Goal: Task Accomplishment & Management: Use online tool/utility

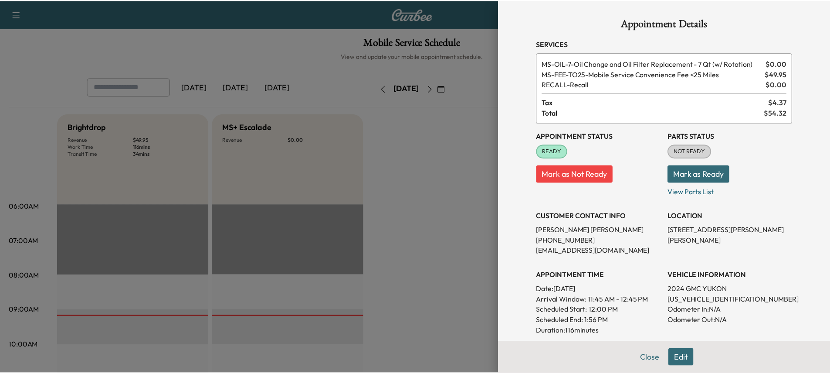
scroll to position [262, 0]
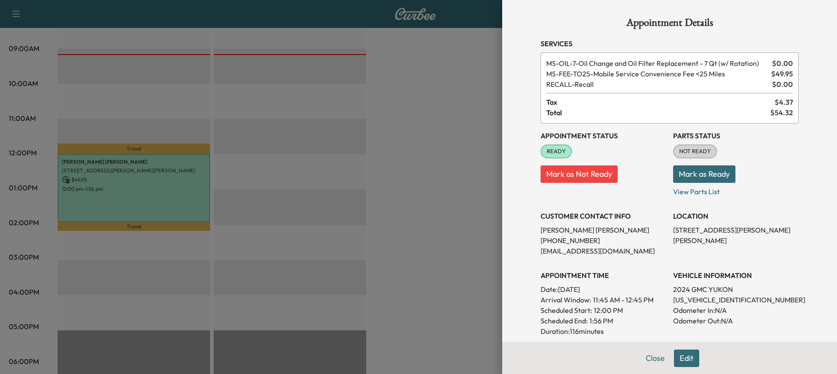
click at [412, 61] on div at bounding box center [418, 187] width 837 height 374
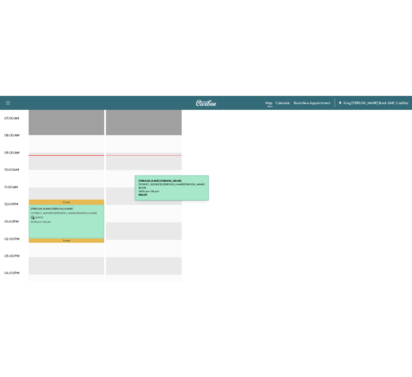
scroll to position [0, 0]
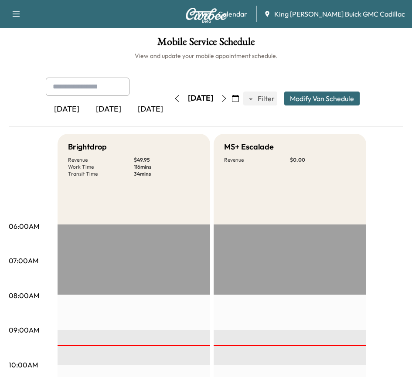
click at [231, 97] on button "button" at bounding box center [224, 99] width 15 height 14
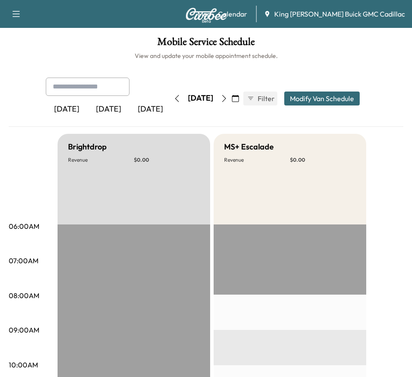
click at [239, 99] on icon "button" at bounding box center [235, 98] width 7 height 7
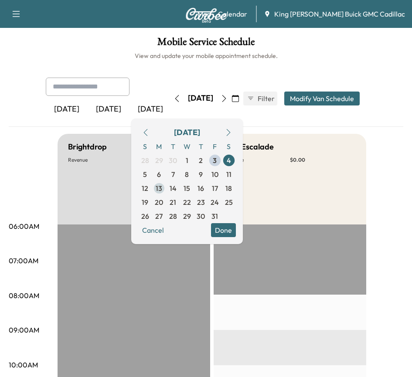
click at [162, 190] on span "13" at bounding box center [159, 188] width 7 height 10
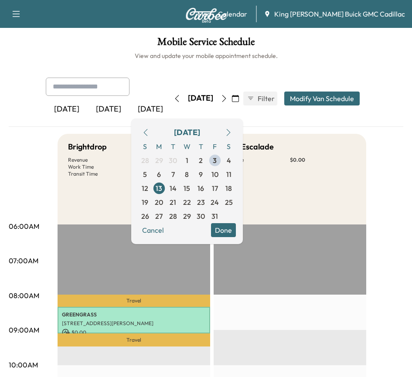
click at [104, 201] on div "Brightdrop Revenue $ 0.00 Work Time 45 mins Transit Time 44 mins" at bounding box center [134, 179] width 153 height 91
click at [177, 185] on span "14" at bounding box center [173, 188] width 7 height 10
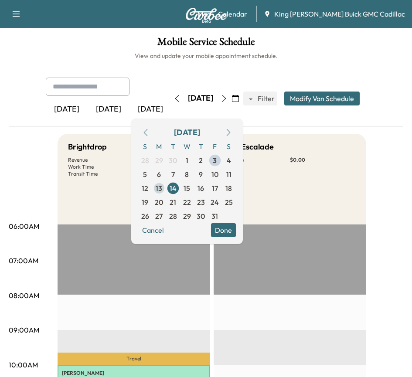
click at [162, 190] on span "13" at bounding box center [159, 188] width 7 height 10
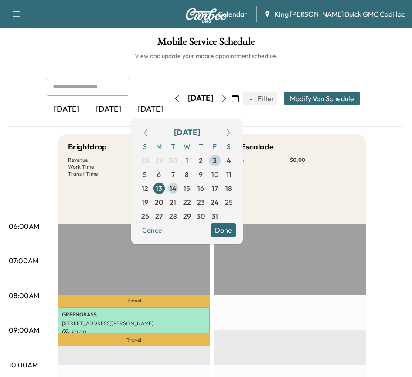
click at [177, 189] on span "14" at bounding box center [173, 188] width 7 height 10
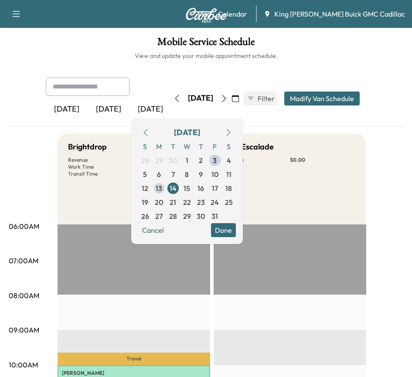
click at [166, 186] on span "13" at bounding box center [159, 188] width 14 height 14
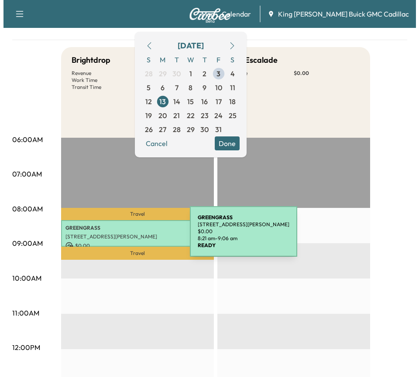
scroll to position [87, 0]
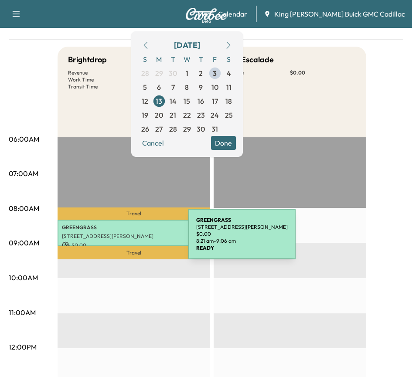
click at [123, 236] on p "[STREET_ADDRESS][PERSON_NAME]" at bounding box center [134, 236] width 144 height 7
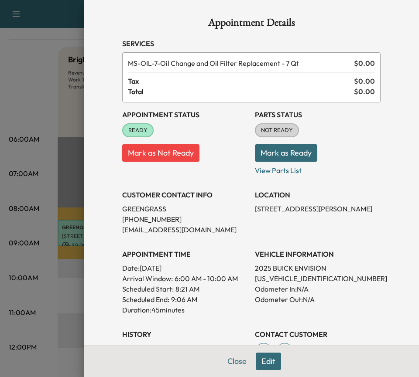
click at [132, 209] on p "GREENGRASS" at bounding box center [185, 209] width 126 height 10
copy p "GREENGRASS"
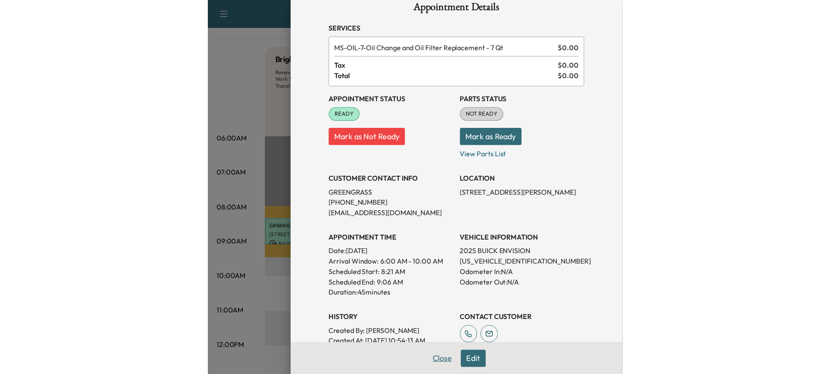
scroll to position [0, 0]
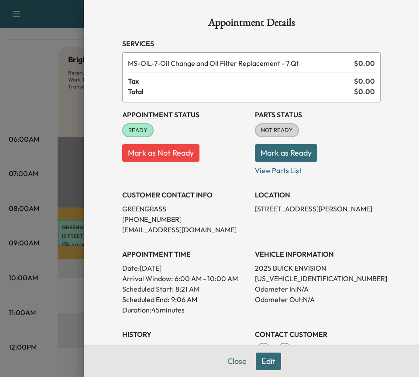
click at [236, 61] on span "MS-OIL-7 - Oil Change and Oil Filter Replacement - 7 Qt" at bounding box center [239, 63] width 222 height 10
click at [237, 61] on span "MS-OIL-7 - Oil Change and Oil Filter Replacement - 7 Qt" at bounding box center [239, 63] width 222 height 10
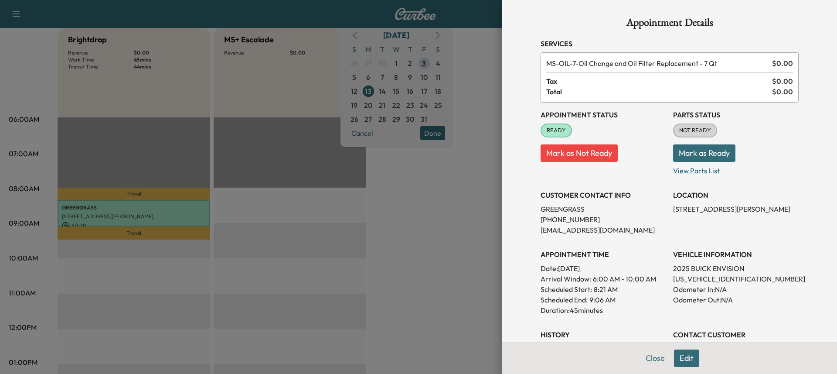
click at [707, 173] on p "View Parts List" at bounding box center [736, 169] width 126 height 14
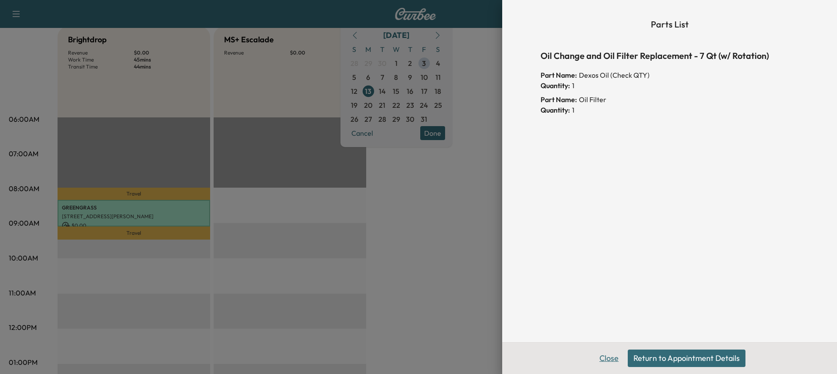
click at [614, 358] on button "Close" at bounding box center [609, 357] width 31 height 17
